Goal: Task Accomplishment & Management: Use online tool/utility

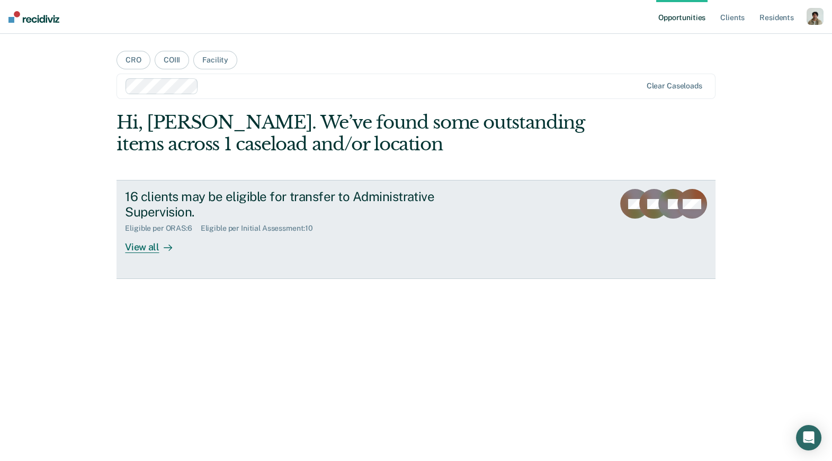
click at [168, 241] on div "View all" at bounding box center [154, 243] width 59 height 21
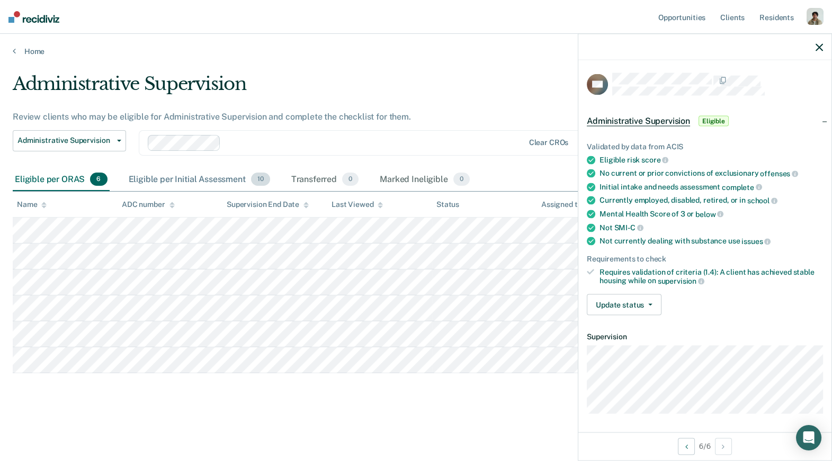
click at [159, 183] on div "Eligible per Initial Assessment 10" at bounding box center [200, 179] width 146 height 23
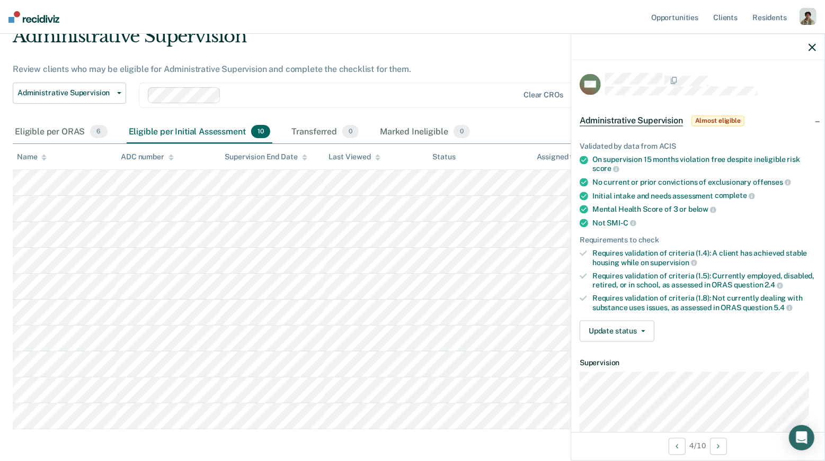
scroll to position [51, 0]
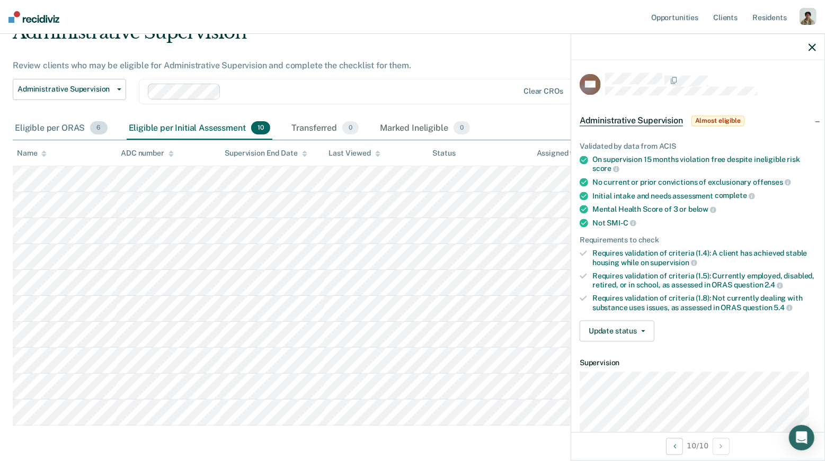
click at [61, 137] on div "Eligible per ORAS 6" at bounding box center [61, 128] width 97 height 23
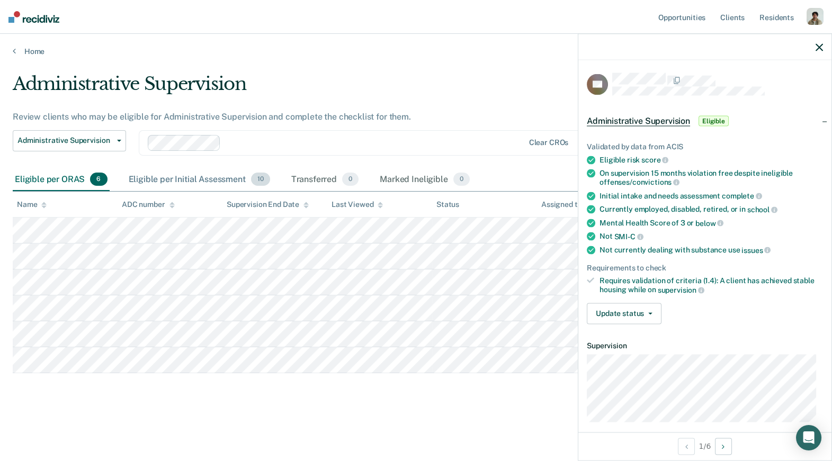
click at [154, 179] on div "Eligible per Initial Assessment 10" at bounding box center [200, 179] width 146 height 23
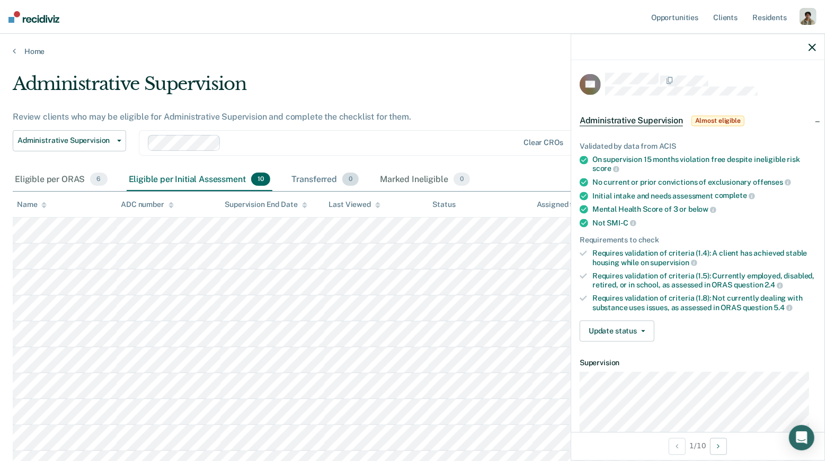
click at [321, 177] on div "Transferred 0" at bounding box center [325, 179] width 72 height 23
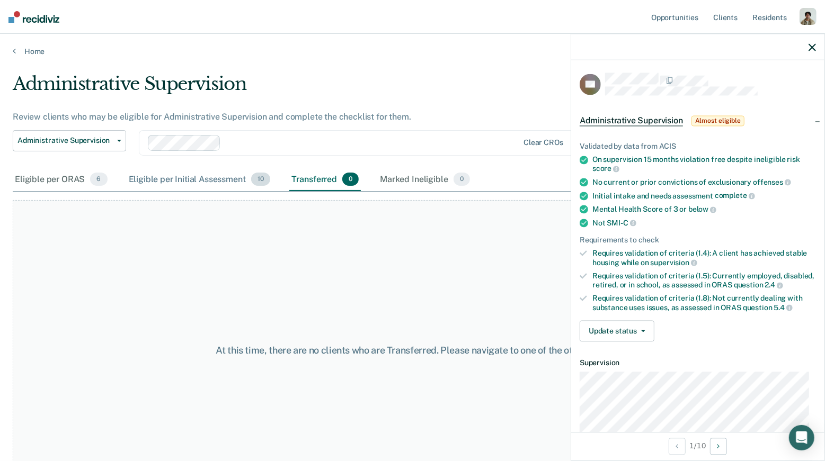
click at [208, 175] on div "Eligible per Initial Assessment 10" at bounding box center [200, 179] width 146 height 23
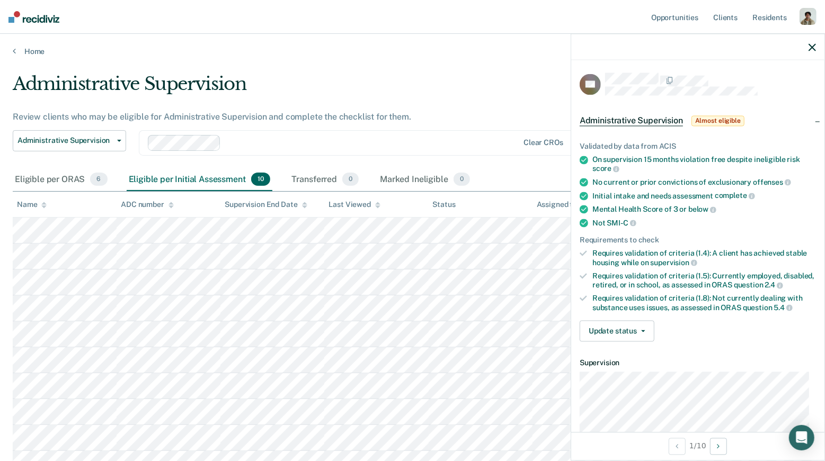
click at [262, 143] on div at bounding box center [371, 143] width 293 height 12
click at [385, 68] on main "Administrative Supervision Review clients who may be eligible for Administrativ…" at bounding box center [412, 303] width 825 height 494
click at [183, 174] on div "Eligible per Initial Assessment 10" at bounding box center [200, 179] width 146 height 23
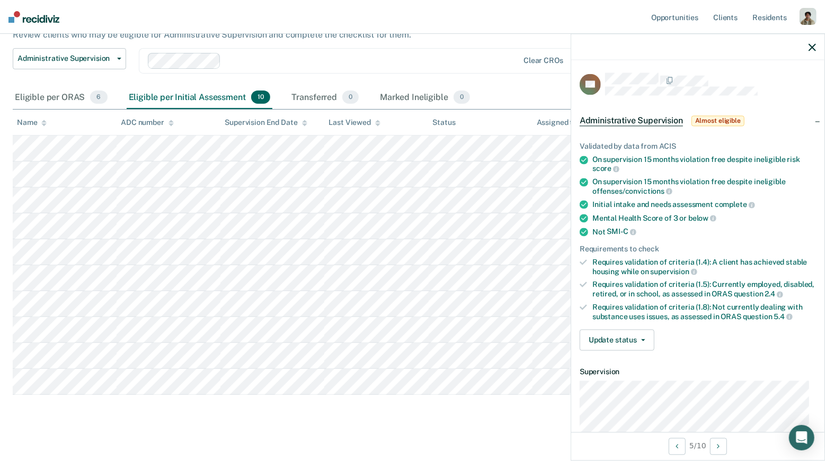
scroll to position [83, 0]
